Goal: Check status: Check status

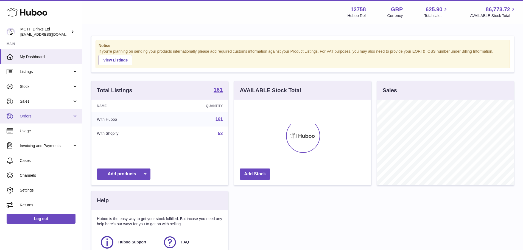
scroll to position [86, 137]
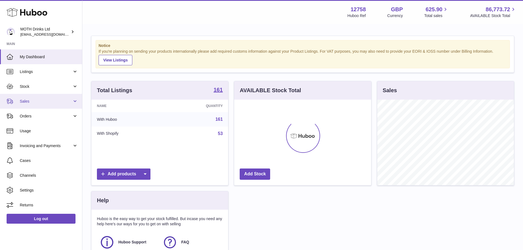
click at [19, 105] on link "Sales" at bounding box center [41, 101] width 82 height 15
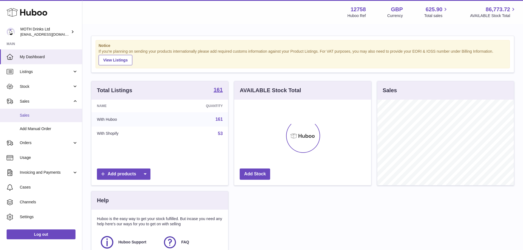
click at [22, 114] on span "Sales" at bounding box center [49, 115] width 58 height 5
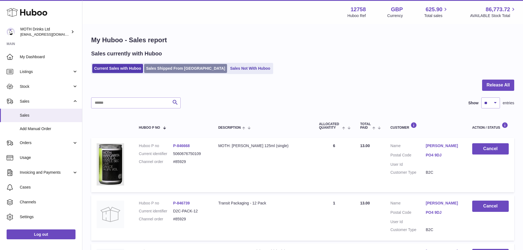
click at [157, 69] on link "Sales Shipped From Huboo" at bounding box center [185, 68] width 83 height 9
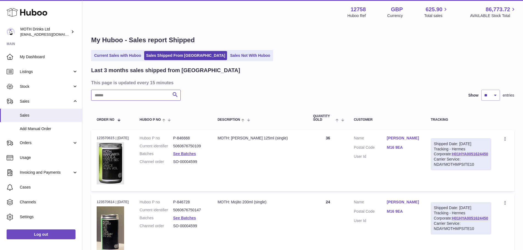
paste input "******"
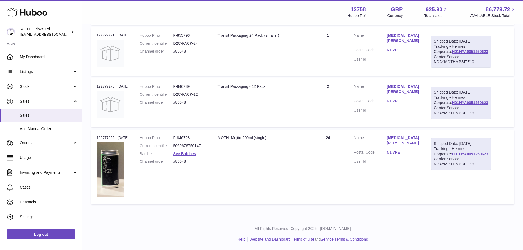
scroll to position [251, 0]
type input "******"
click at [456, 156] on link "H01HYA0051250623" at bounding box center [470, 153] width 36 height 4
drag, startPoint x: 401, startPoint y: 151, endPoint x: 415, endPoint y: 151, distance: 13.7
click at [415, 151] on dl "Customer Name [MEDICAL_DATA][PERSON_NAME] Postal Code N1 7PE User Id" at bounding box center [387, 151] width 66 height 32
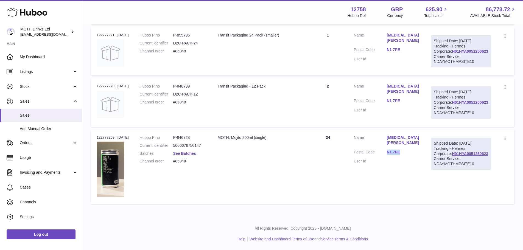
copy link "N1 7PE"
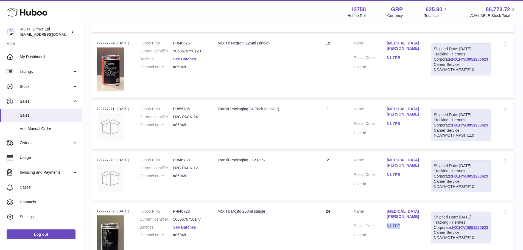
scroll to position [114, 0]
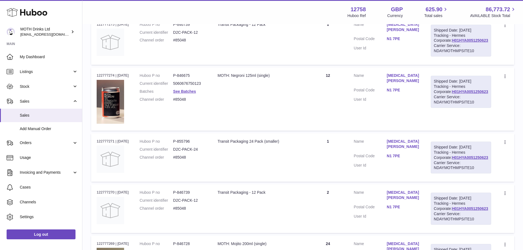
click at [108, 78] on div "Order no 122777274 | [DATE]" at bounding box center [113, 75] width 32 height 5
copy div "122777274"
